Goal: Task Accomplishment & Management: Use online tool/utility

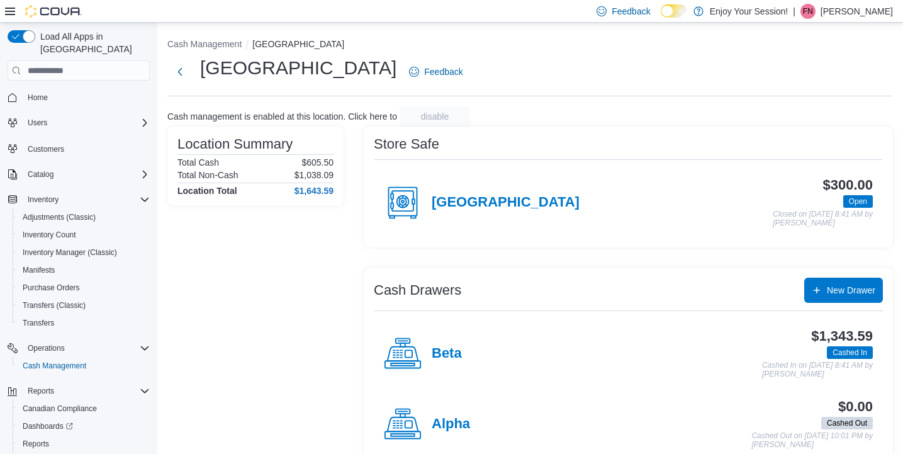
click at [461, 51] on ol "Cash Management [GEOGRAPHIC_DATA]" at bounding box center [529, 45] width 725 height 15
click at [38, 438] on span "Reports" at bounding box center [36, 443] width 26 height 10
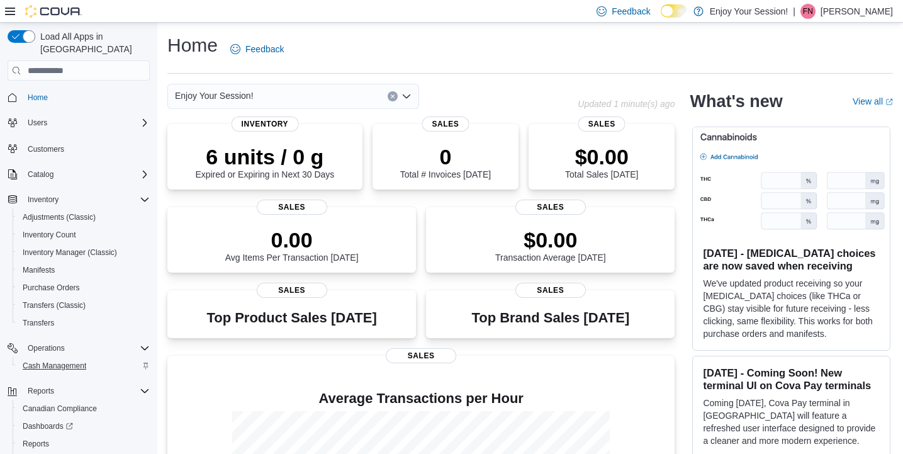
click at [64, 360] on span "Cash Management" at bounding box center [55, 365] width 64 height 10
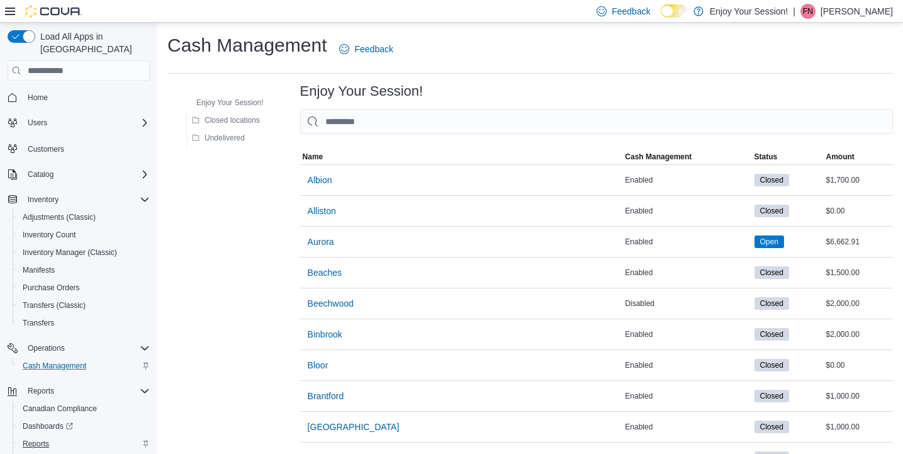
click at [37, 438] on span "Reports" at bounding box center [36, 443] width 26 height 10
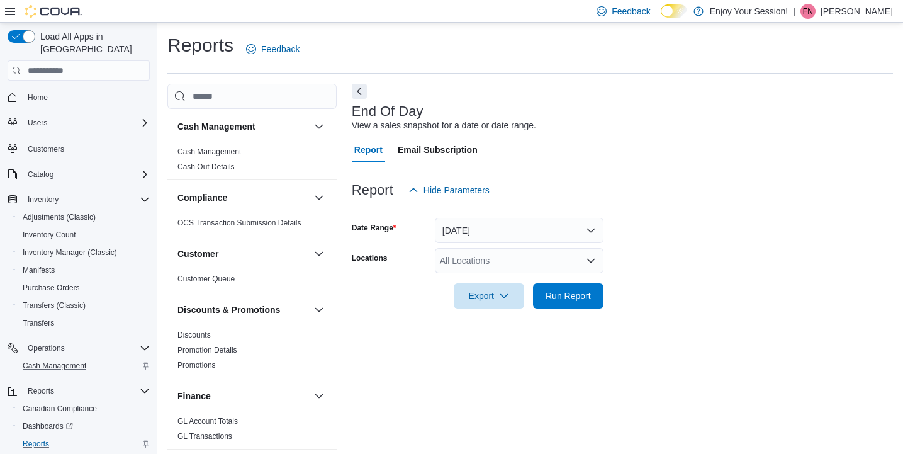
scroll to position [5, 0]
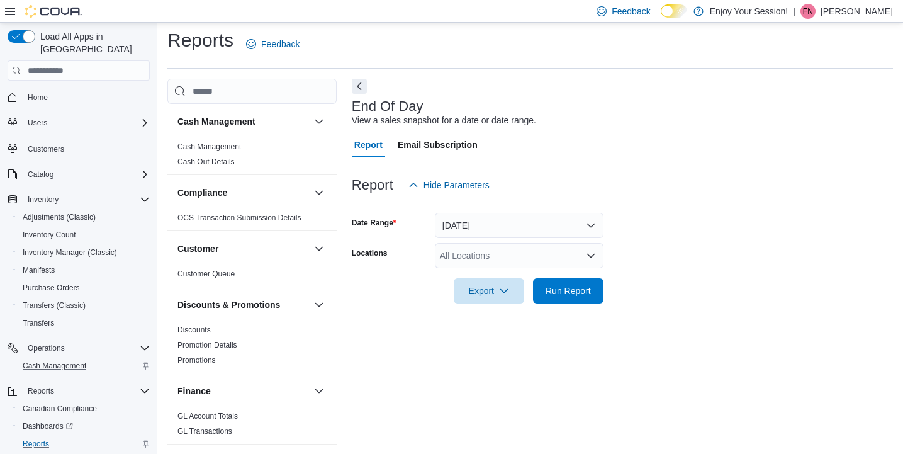
click at [478, 226] on button "Today" at bounding box center [519, 225] width 169 height 25
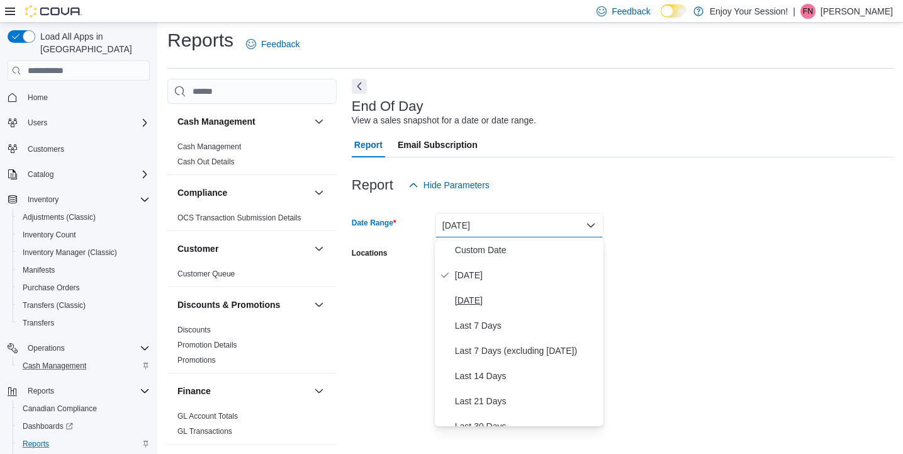
click at [477, 301] on span "Yesterday" at bounding box center [526, 299] width 143 height 15
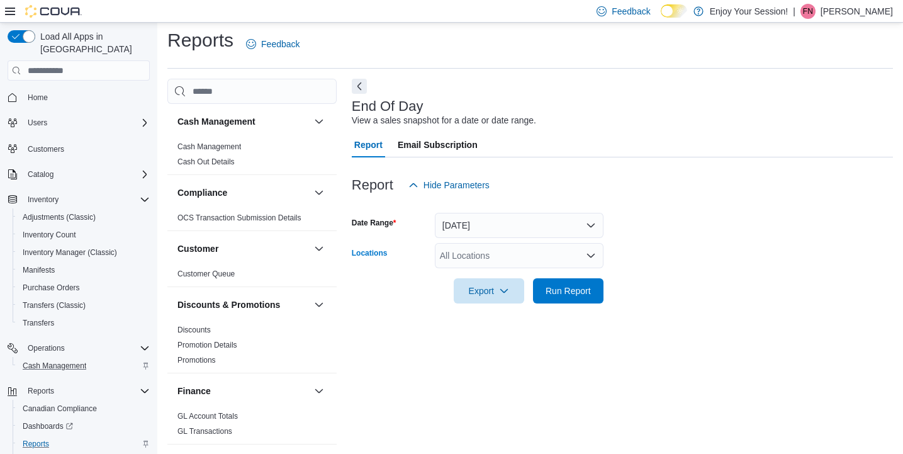
click at [474, 255] on div "All Locations" at bounding box center [519, 255] width 169 height 25
type input "******"
click at [485, 272] on span "[GEOGRAPHIC_DATA]" at bounding box center [508, 276] width 92 height 13
click at [675, 291] on form "Date Range Yesterday Locations Stoney Creek Export Run Report" at bounding box center [622, 251] width 541 height 106
click at [557, 283] on span "Run Report" at bounding box center [567, 289] width 55 height 25
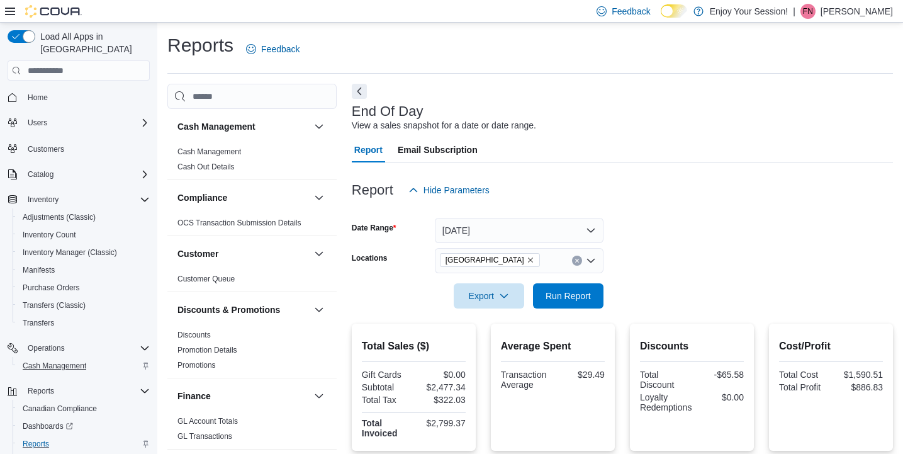
click at [53, 360] on span "Cash Management" at bounding box center [55, 365] width 64 height 10
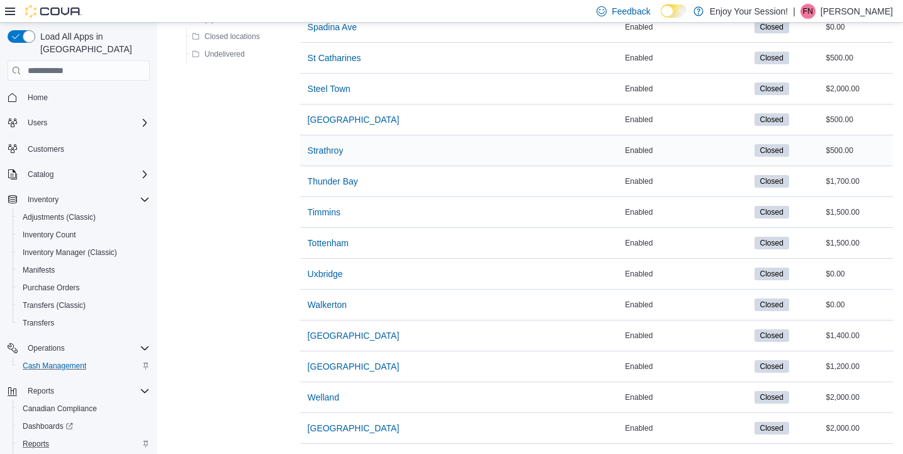
scroll to position [1508, 0]
click at [344, 121] on span "[GEOGRAPHIC_DATA]" at bounding box center [354, 120] width 92 height 13
